Goal: Ask a question

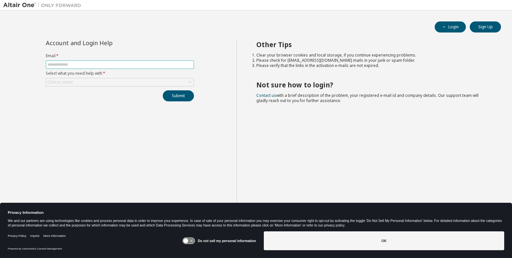
click at [62, 63] on input "text" at bounding box center [119, 64] width 145 height 5
type input "**********"
click at [72, 81] on div "Click to select" at bounding box center [59, 82] width 25 height 5
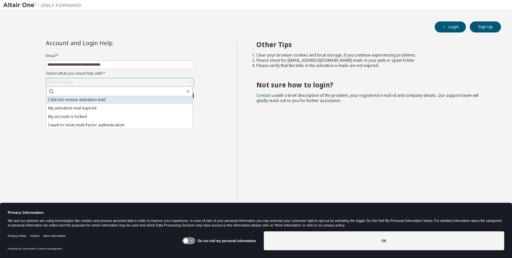
scroll to position [18, 0]
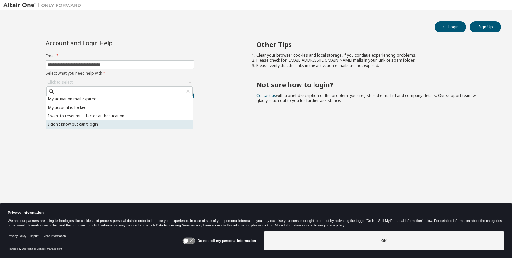
click at [89, 124] on li "I don't know but can't login" at bounding box center [119, 124] width 146 height 8
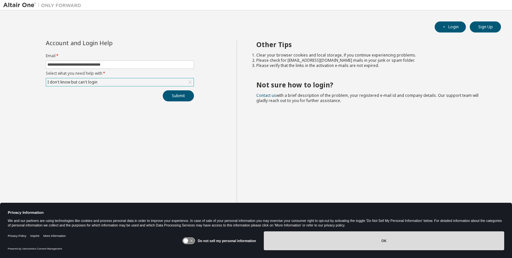
click at [376, 239] on button "OK" at bounding box center [384, 240] width 240 height 19
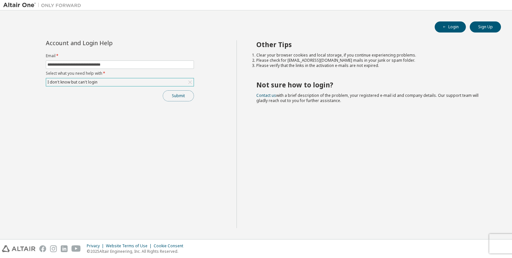
click at [178, 95] on button "Submit" at bounding box center [178, 95] width 31 height 11
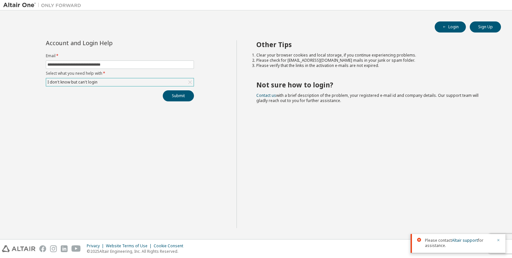
click at [497, 240] on icon "button" at bounding box center [498, 240] width 4 height 4
click at [77, 82] on div "I don't know but can't login" at bounding box center [72, 82] width 52 height 7
